Goal: Information Seeking & Learning: Find specific fact

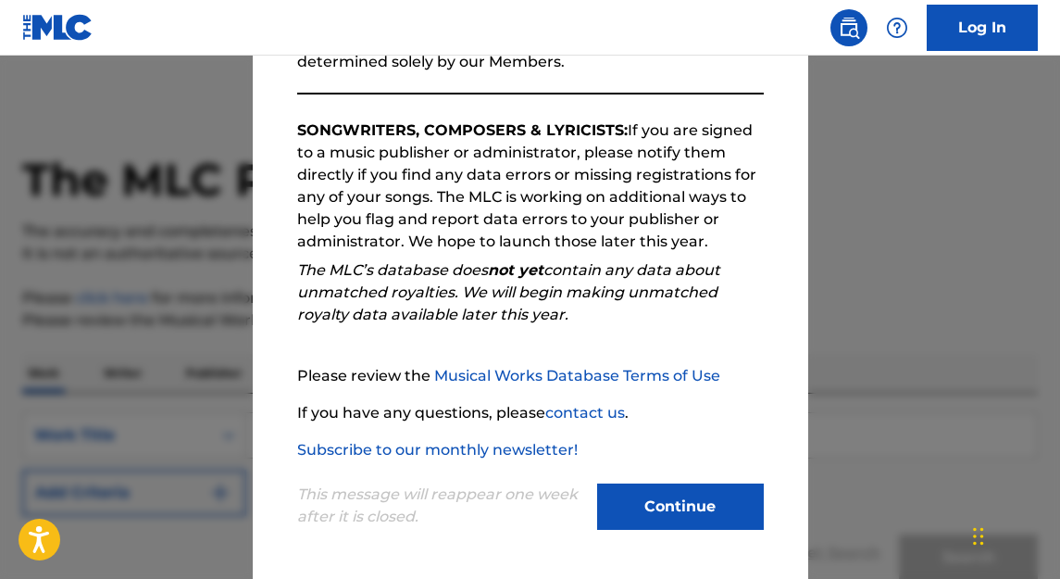
scroll to position [269, 0]
click at [697, 501] on button "Continue" at bounding box center [680, 506] width 167 height 46
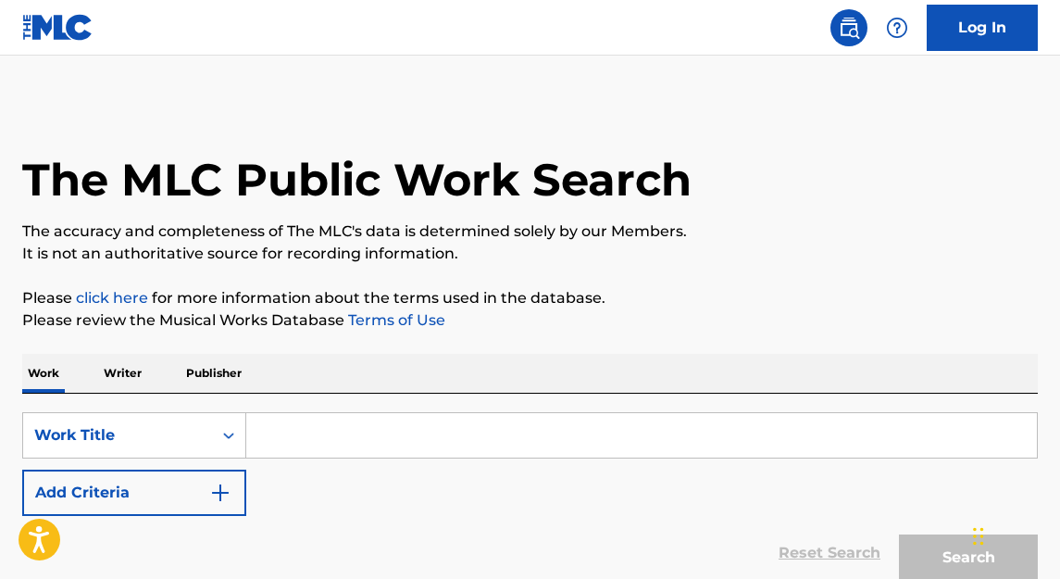
click at [121, 376] on p "Writer" at bounding box center [122, 373] width 49 height 39
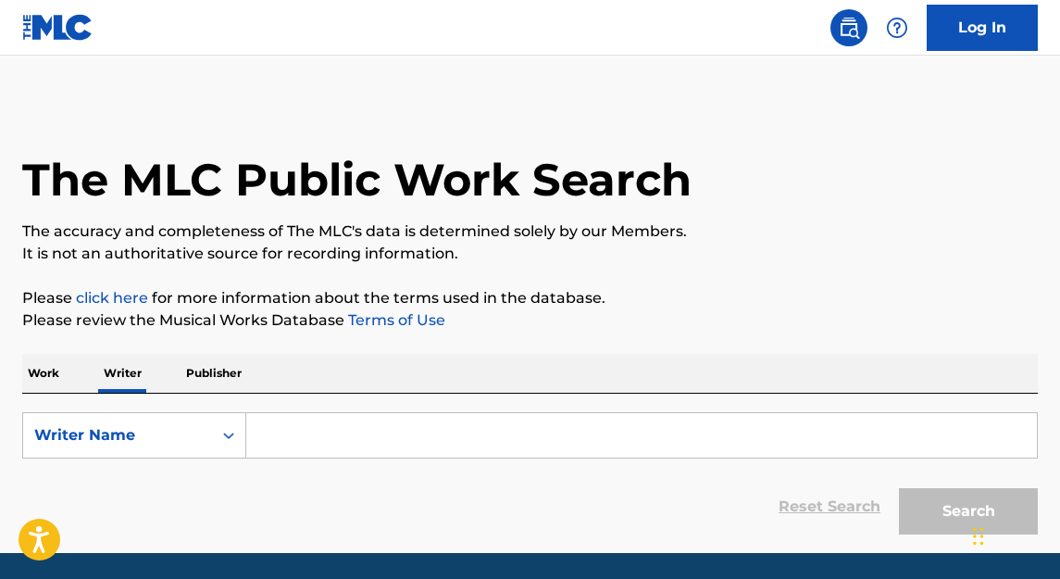
click at [317, 433] on input "Search Form" at bounding box center [641, 435] width 791 height 44
paste input "Fernando Zorzanello Bonifácio"
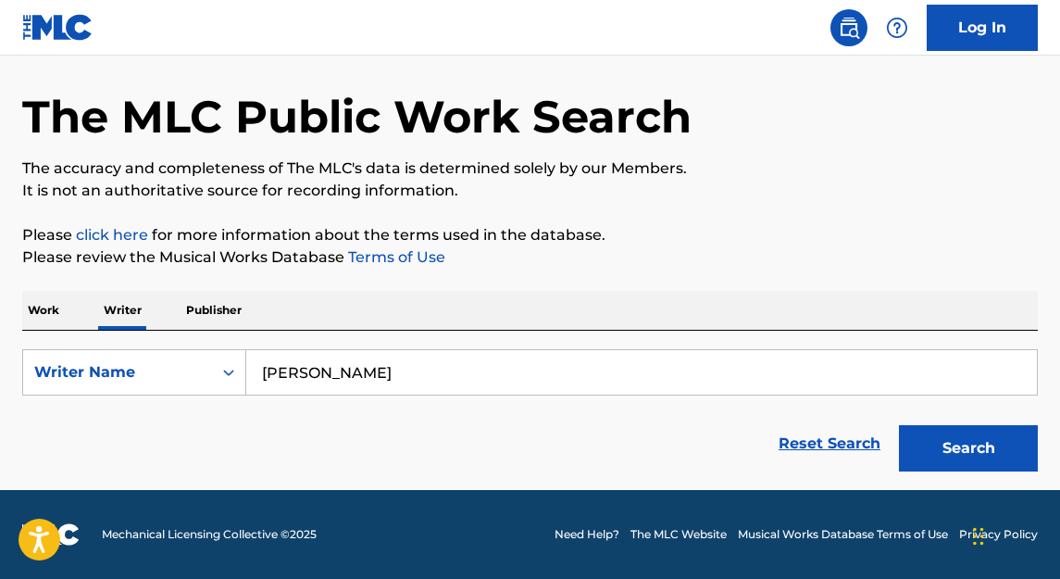
scroll to position [63, 0]
type input "Fernando Zorzanello Bonifácio"
click at [978, 445] on button "Search" at bounding box center [968, 448] width 139 height 46
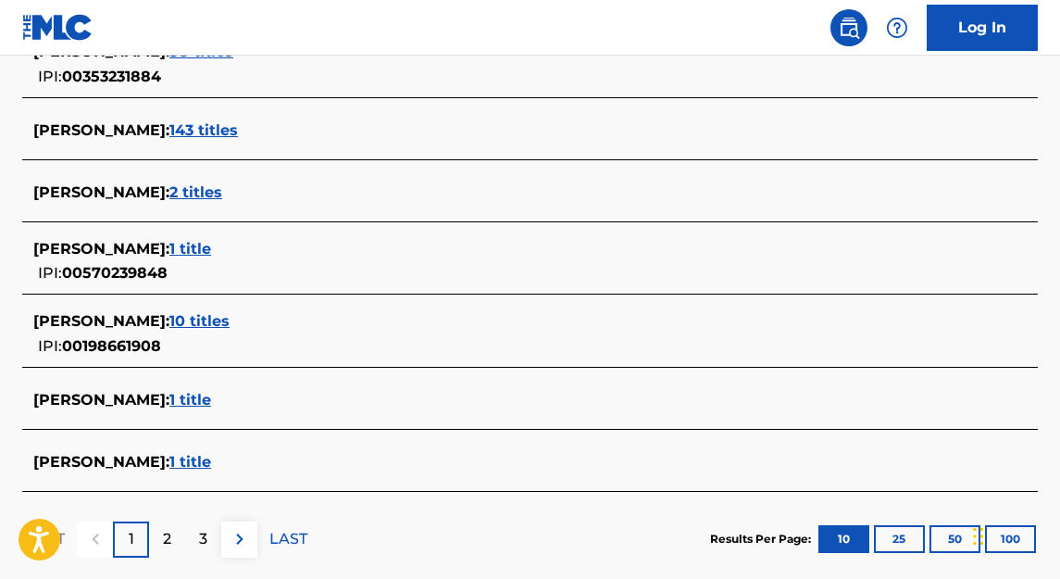
scroll to position [757, 0]
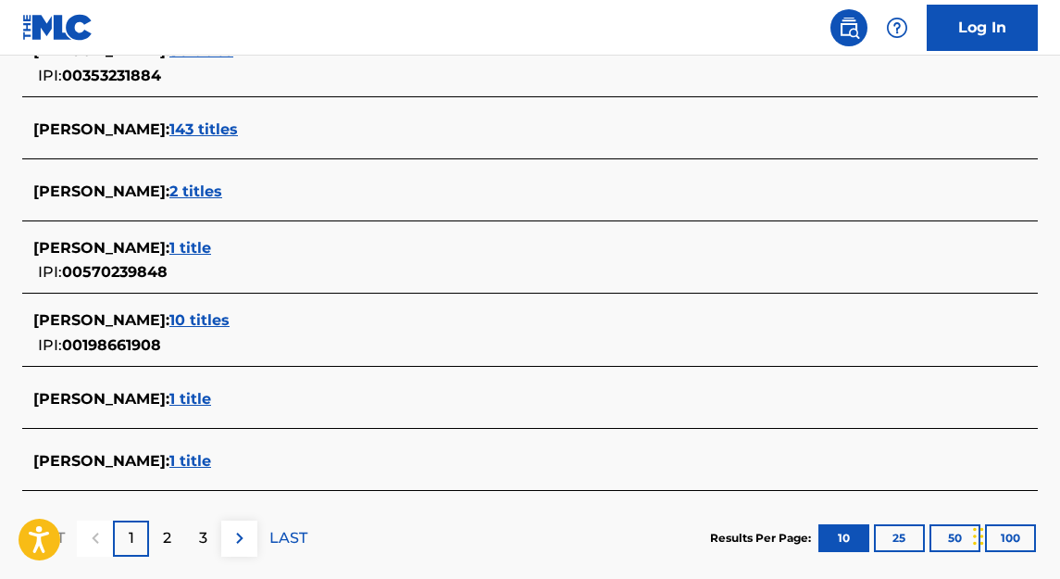
click at [211, 253] on span "1 title" at bounding box center [190, 248] width 42 height 18
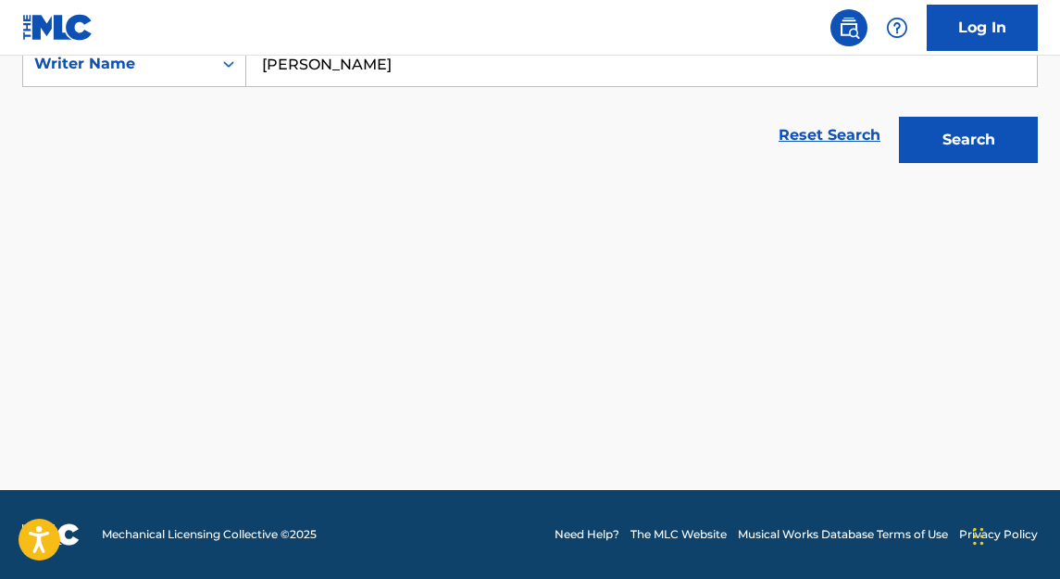
scroll to position [371, 0]
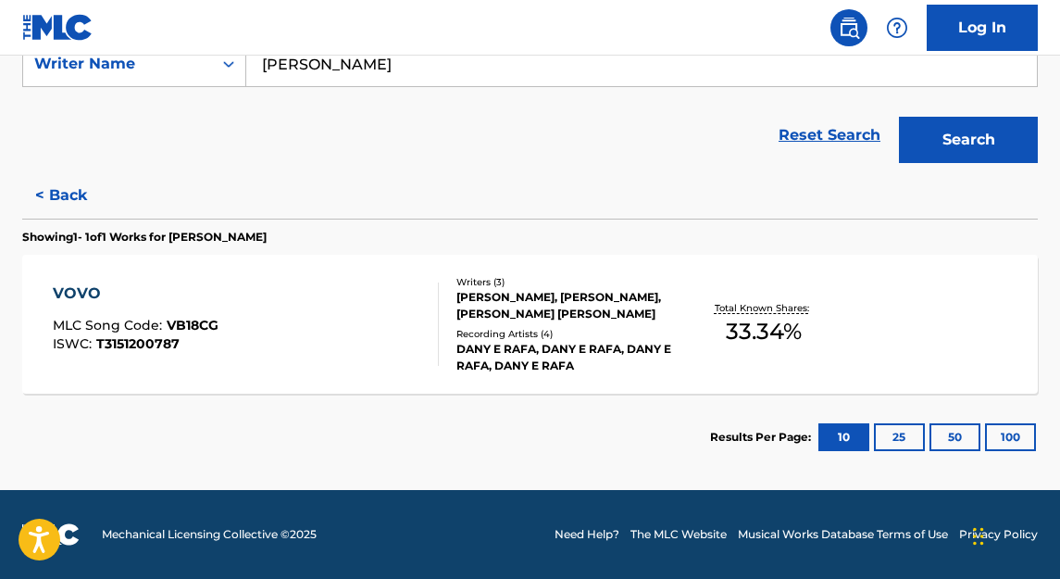
click at [585, 337] on div "Recording Artists ( 4 )" at bounding box center [569, 334] width 224 height 14
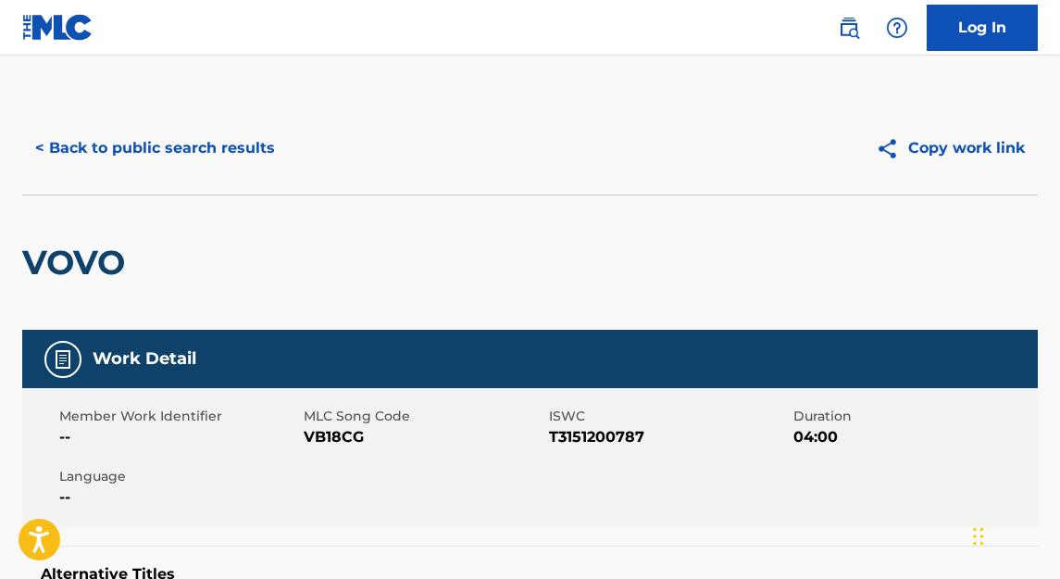
click at [147, 145] on button "< Back to public search results" at bounding box center [155, 148] width 266 height 46
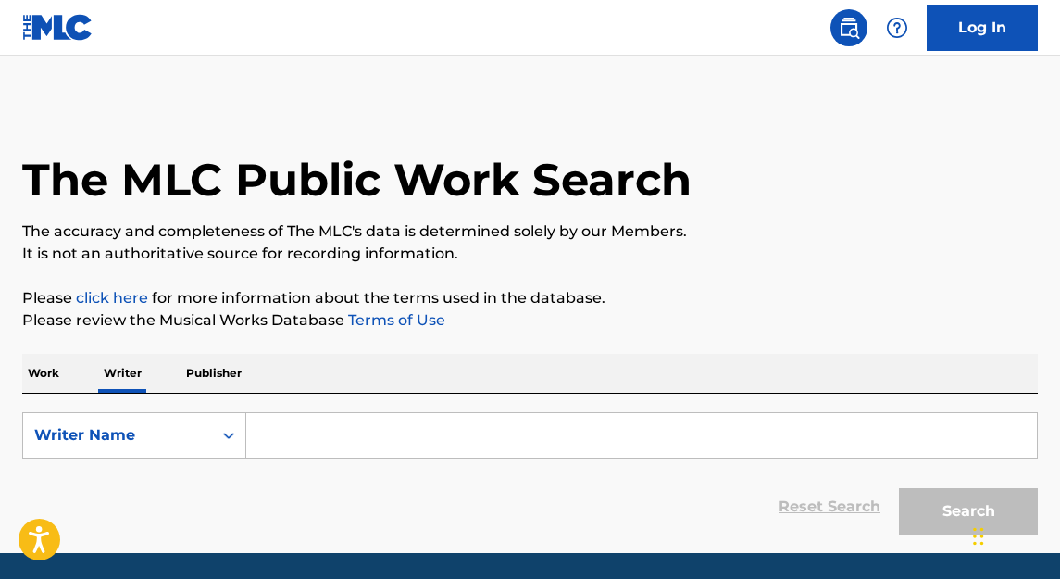
click at [324, 437] on input "Search Form" at bounding box center [641, 435] width 791 height 44
paste input "[PERSON_NAME]"
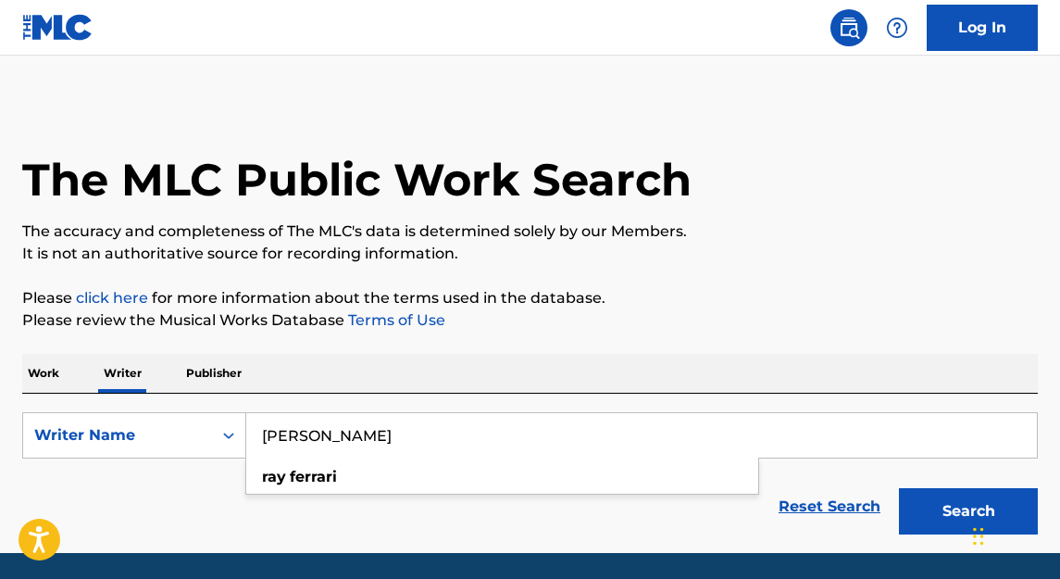
type input "[PERSON_NAME]"
click at [706, 295] on p "Please click here for more information about the terms used in the database." at bounding box center [530, 298] width 1016 height 22
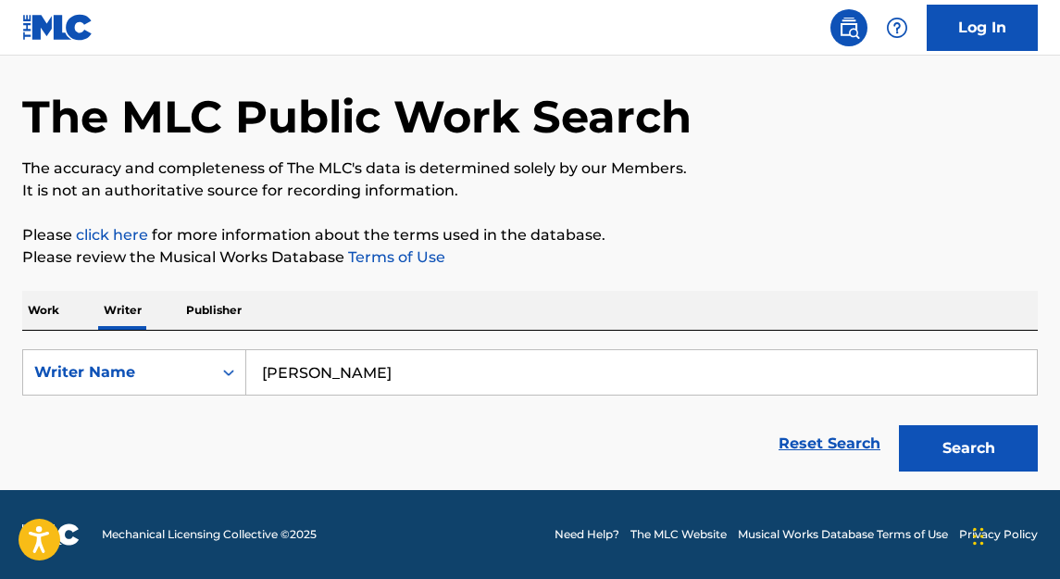
scroll to position [63, 0]
click at [951, 450] on button "Search" at bounding box center [968, 448] width 139 height 46
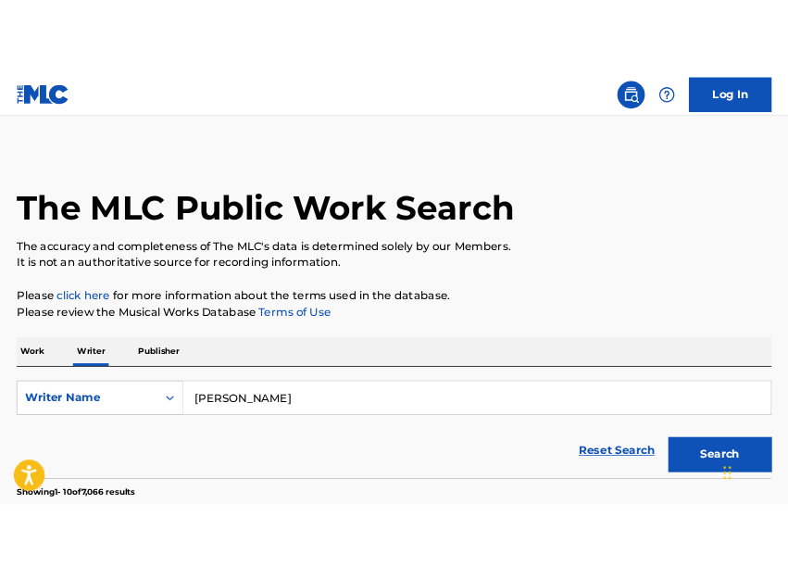
scroll to position [0, 0]
